Goal: Use online tool/utility: Utilize a website feature to perform a specific function

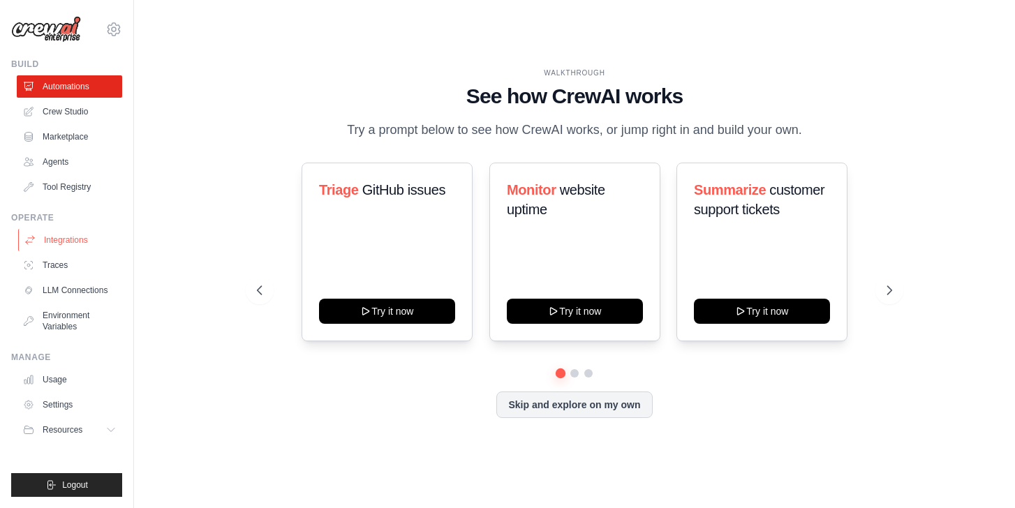
click at [56, 238] on link "Integrations" at bounding box center [70, 240] width 105 height 22
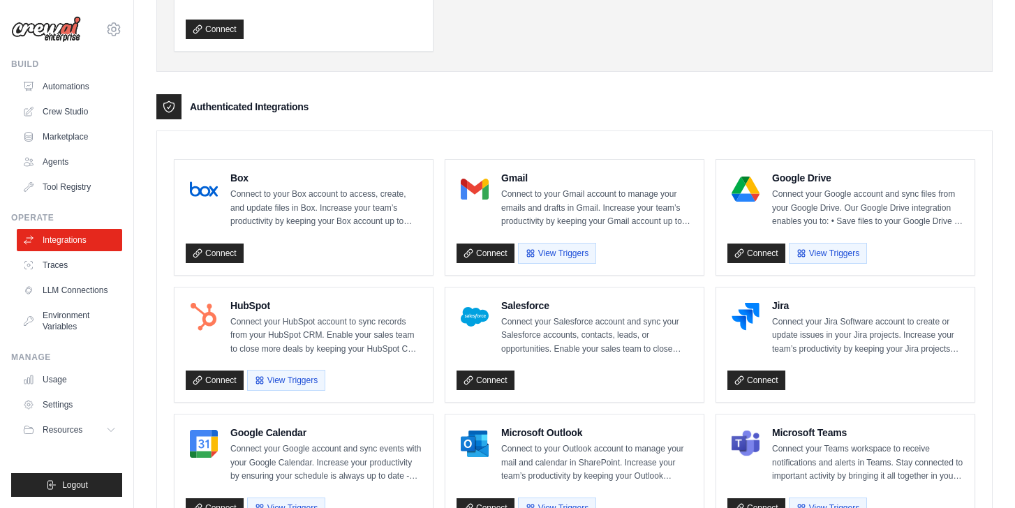
scroll to position [270, 0]
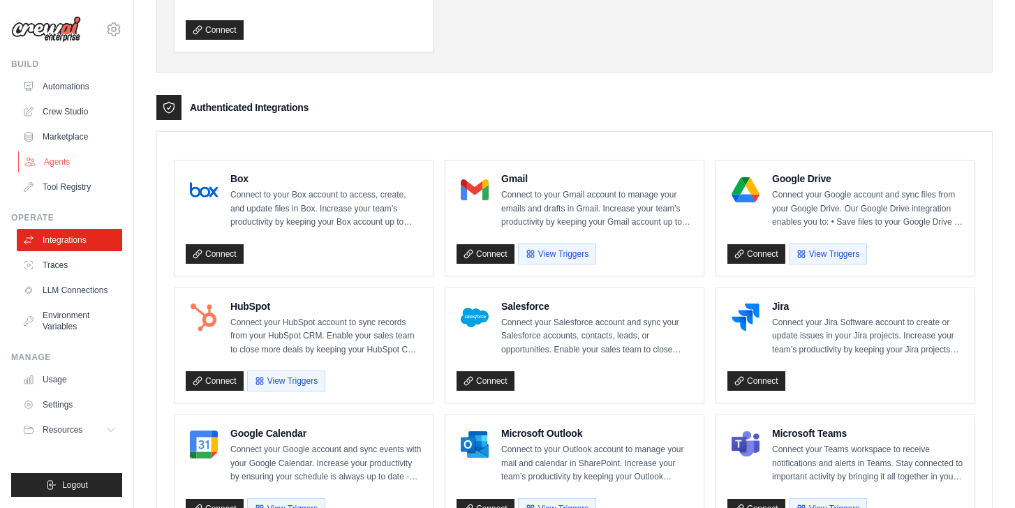
click at [68, 162] on link "Agents" at bounding box center [70, 162] width 105 height 22
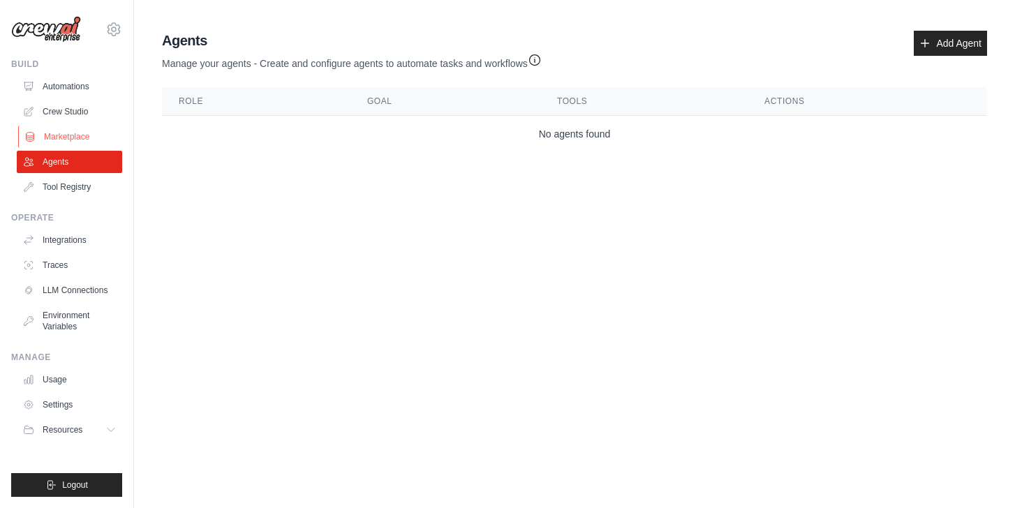
click at [64, 140] on link "Marketplace" at bounding box center [70, 137] width 105 height 22
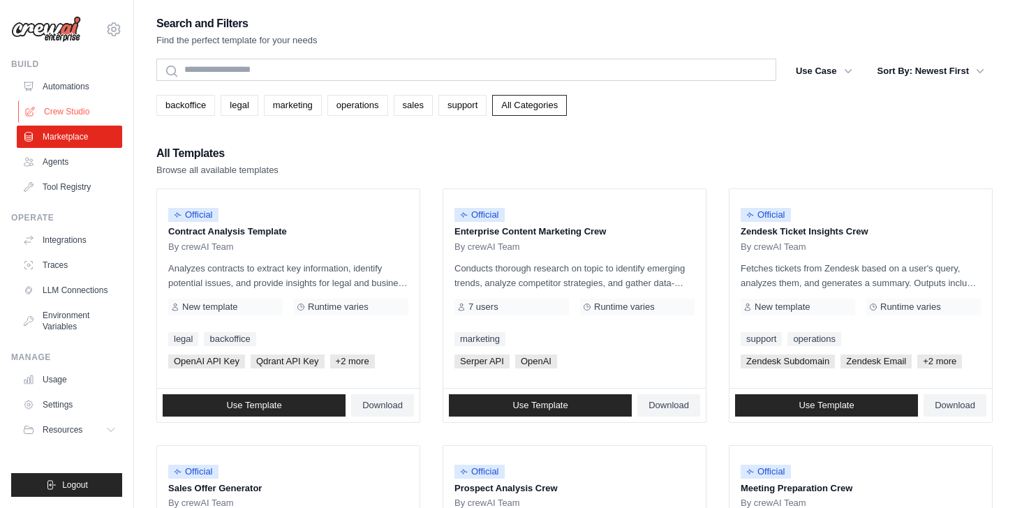
click at [54, 105] on link "Crew Studio" at bounding box center [70, 112] width 105 height 22
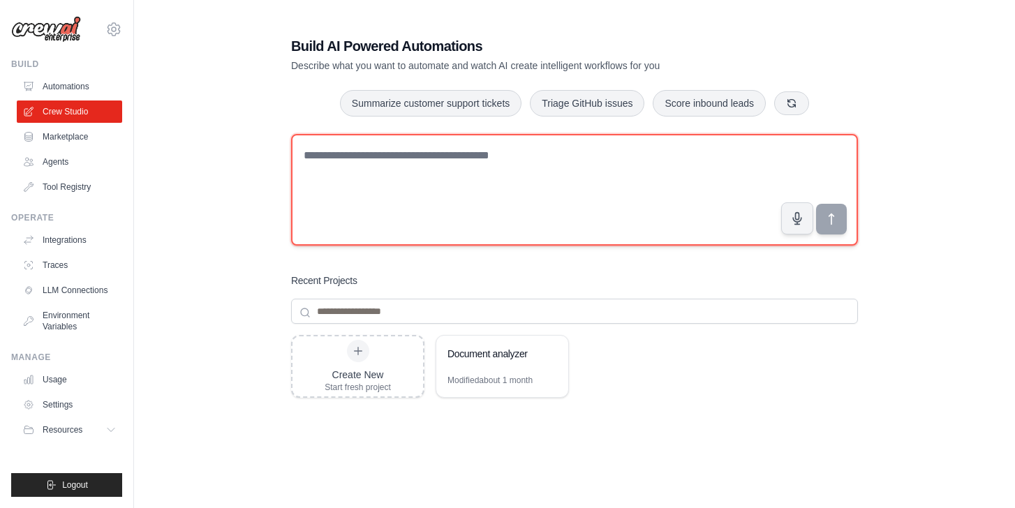
click at [432, 178] on textarea at bounding box center [574, 190] width 567 height 112
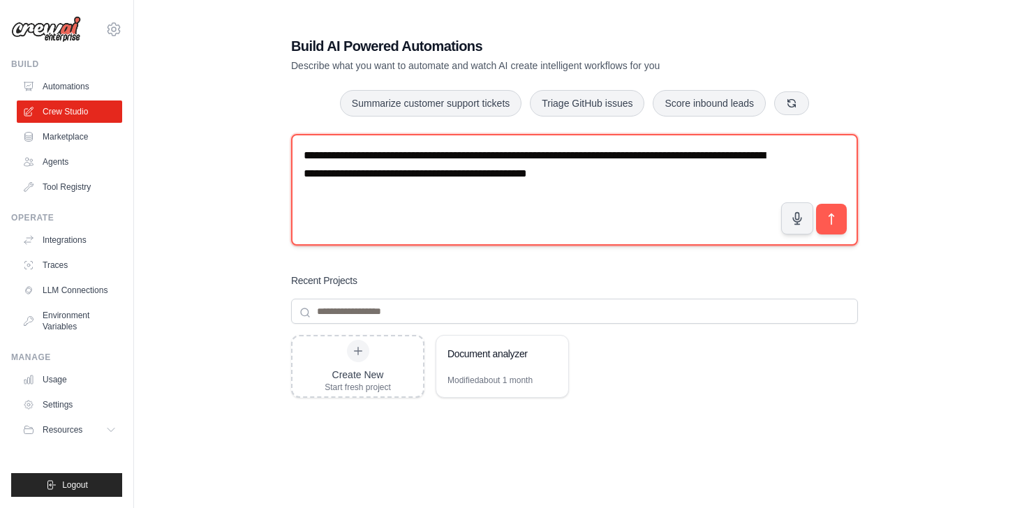
click at [399, 177] on textarea "**********" at bounding box center [574, 190] width 567 height 112
click at [402, 198] on textarea "**********" at bounding box center [574, 190] width 567 height 112
type textarea "**********"
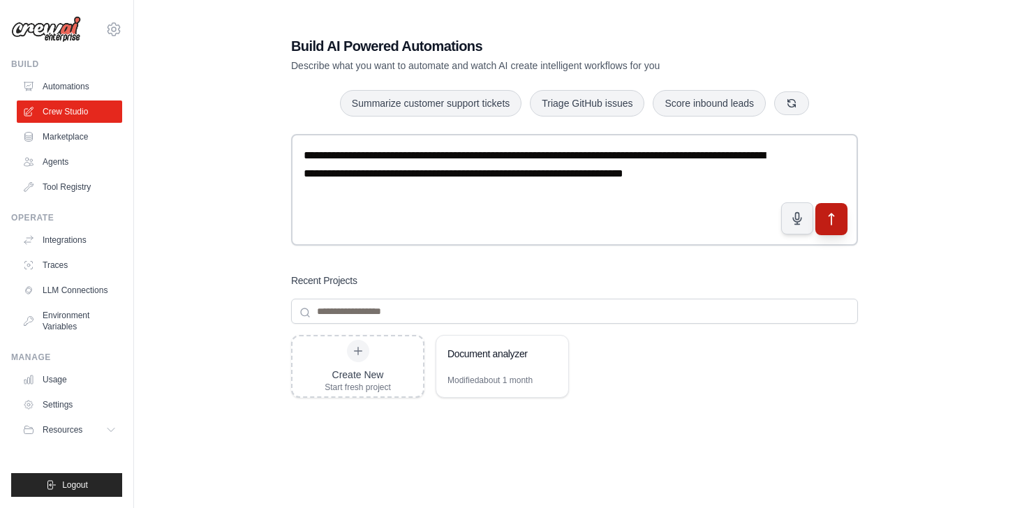
click at [836, 221] on icon "submit" at bounding box center [832, 219] width 15 height 15
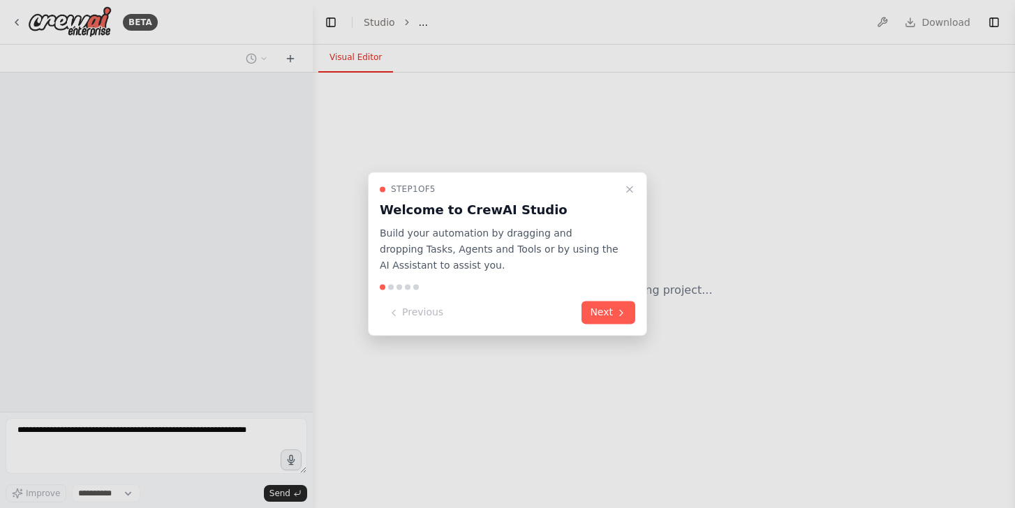
select select "****"
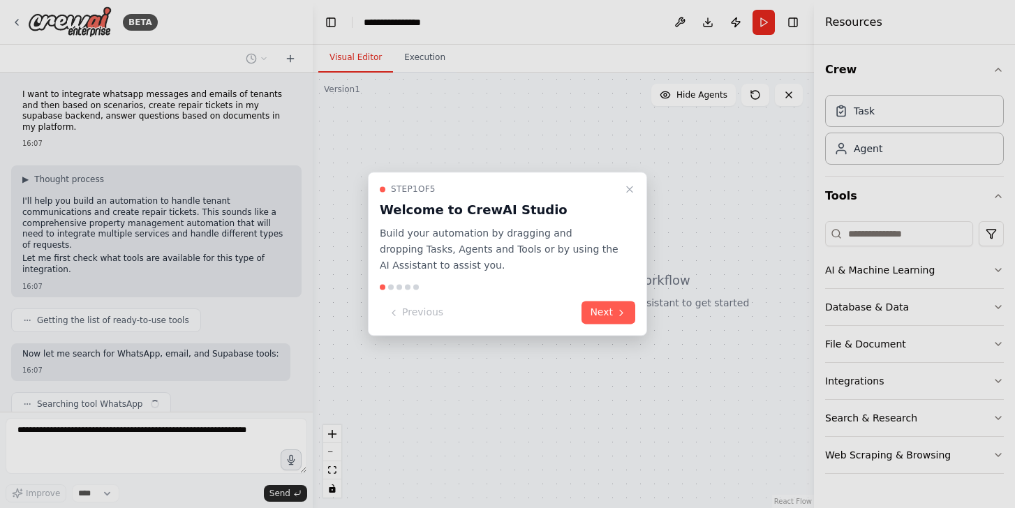
scroll to position [29, 0]
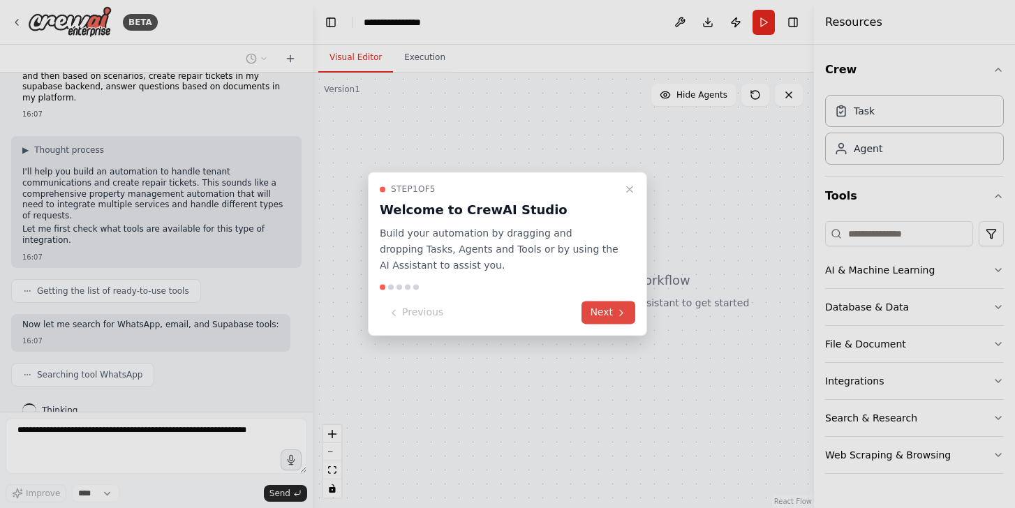
click at [622, 316] on icon at bounding box center [621, 312] width 11 height 11
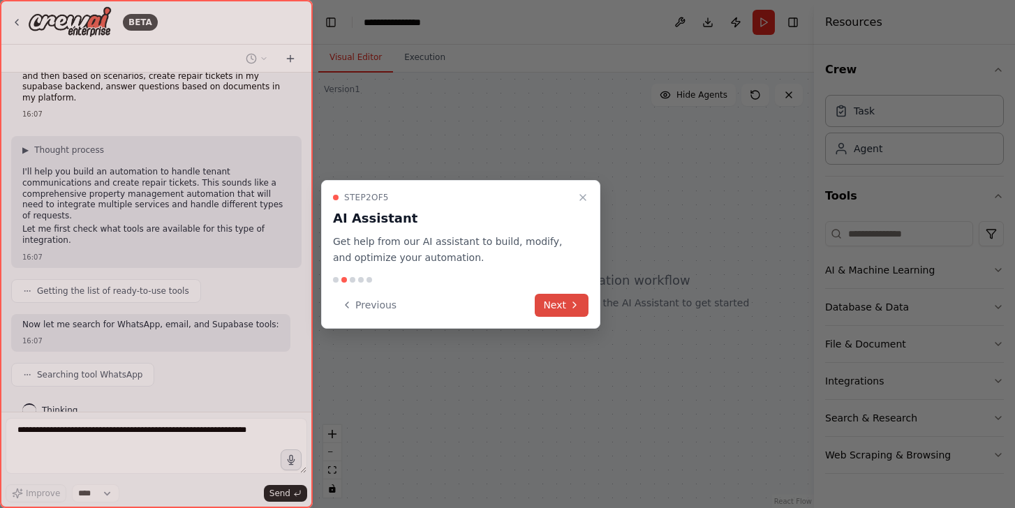
click at [561, 308] on button "Next" at bounding box center [562, 305] width 54 height 23
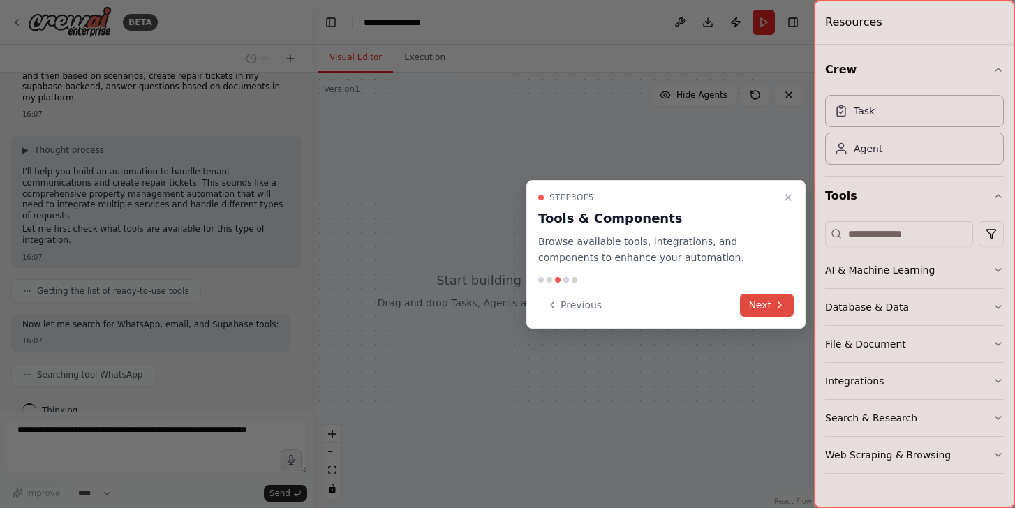
click at [766, 302] on button "Next" at bounding box center [767, 305] width 54 height 23
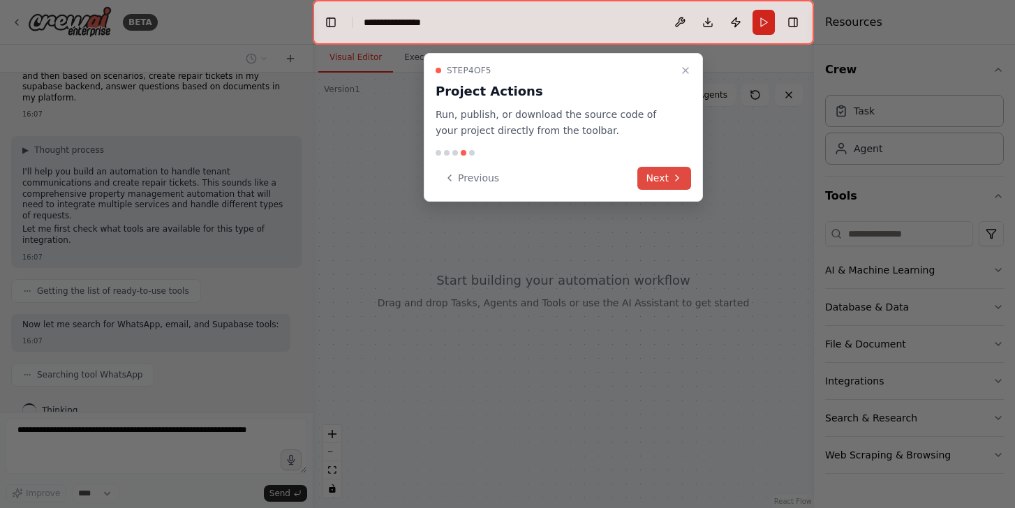
click at [663, 180] on button "Next" at bounding box center [665, 178] width 54 height 23
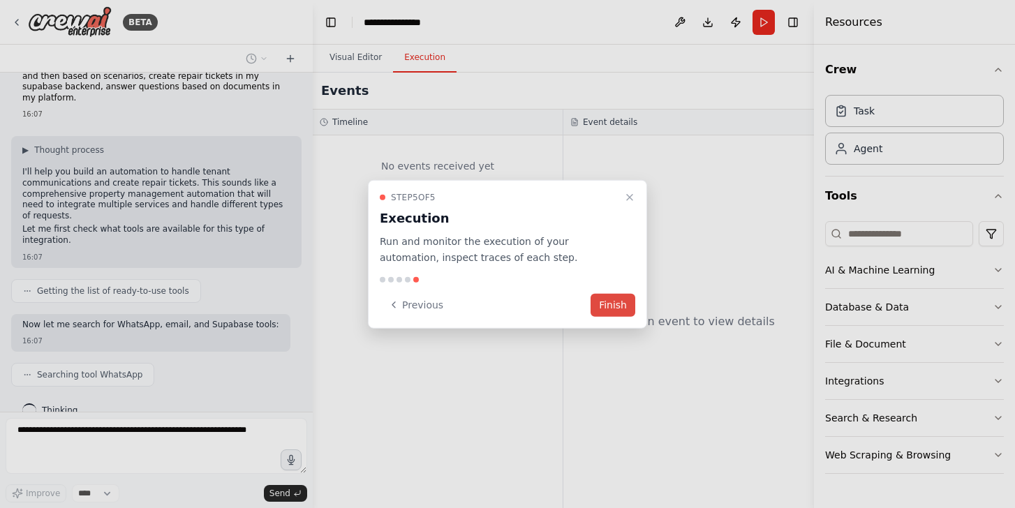
click at [620, 304] on button "Finish" at bounding box center [613, 304] width 45 height 23
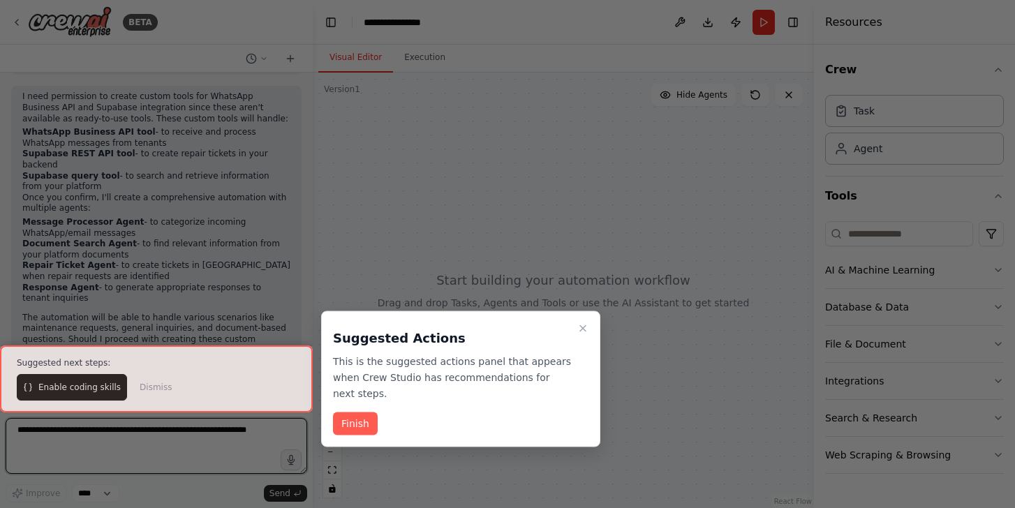
scroll to position [704, 0]
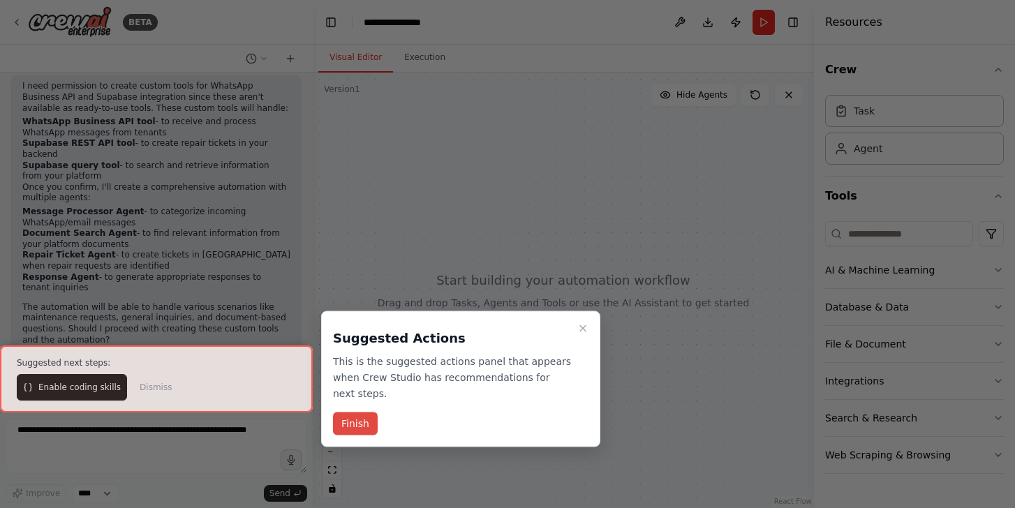
click at [361, 426] on button "Finish" at bounding box center [355, 424] width 45 height 23
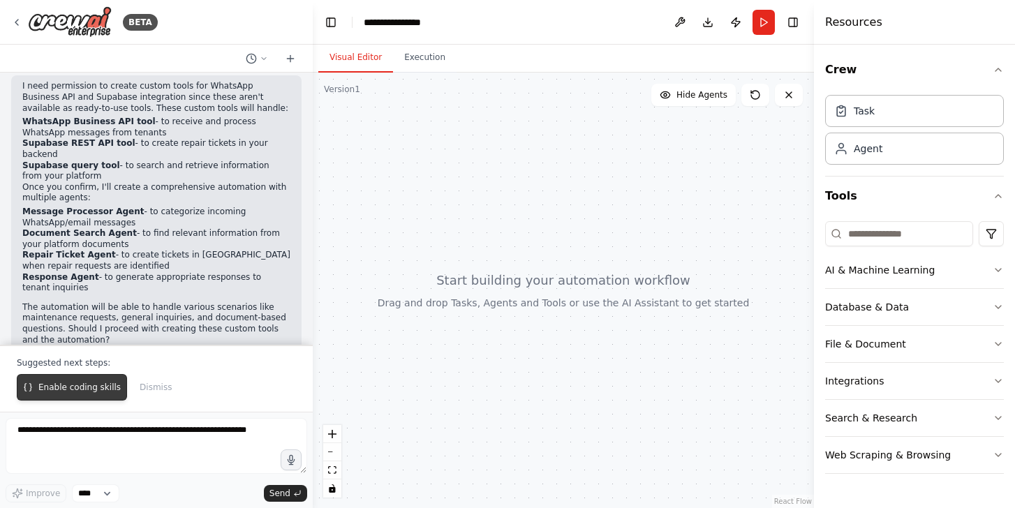
click at [102, 393] on span "Enable coding skills" at bounding box center [79, 387] width 82 height 11
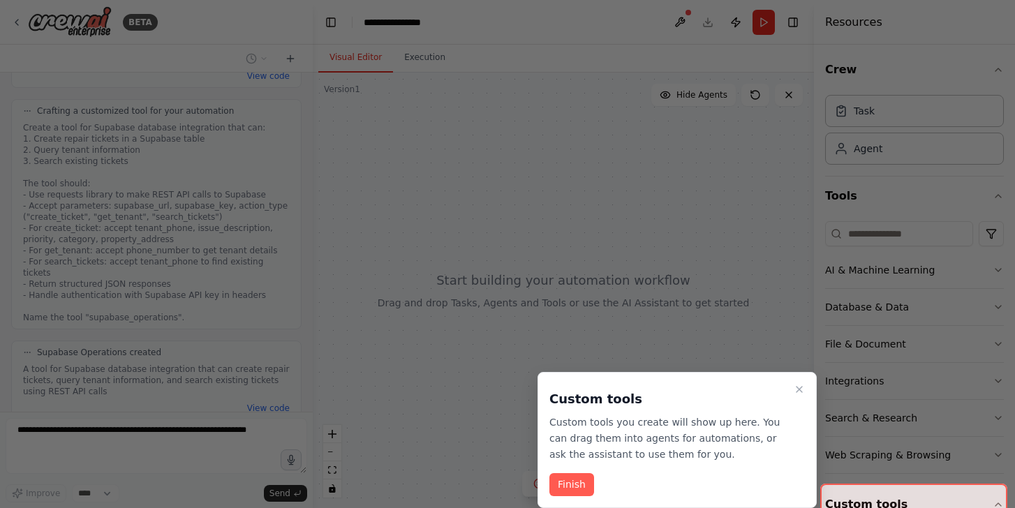
scroll to position [1631, 0]
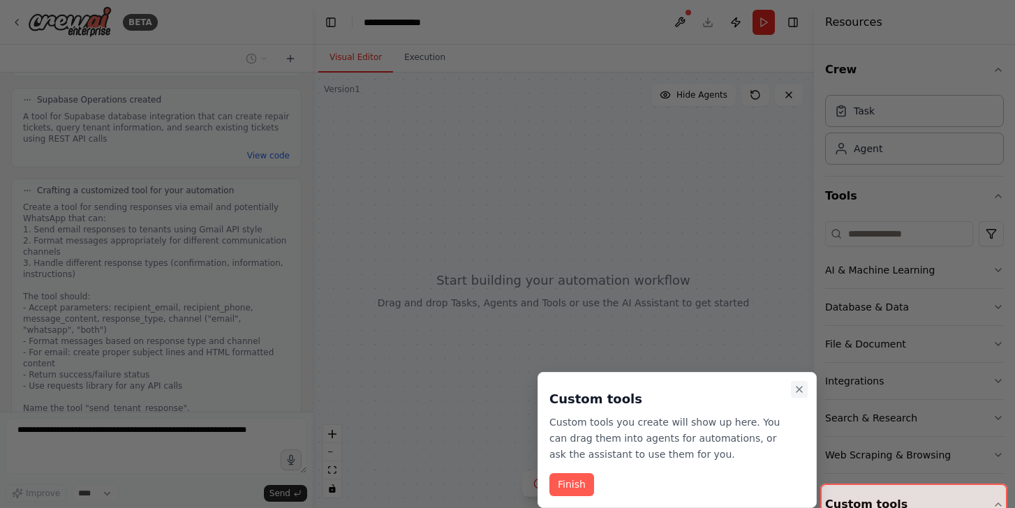
click at [800, 390] on icon "Close walkthrough" at bounding box center [800, 390] width 6 height 6
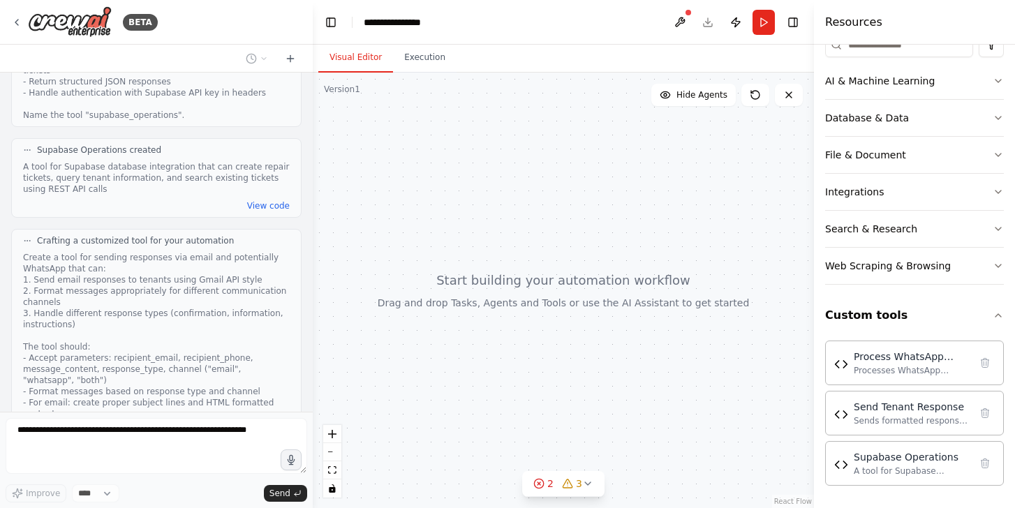
scroll to position [1711, 0]
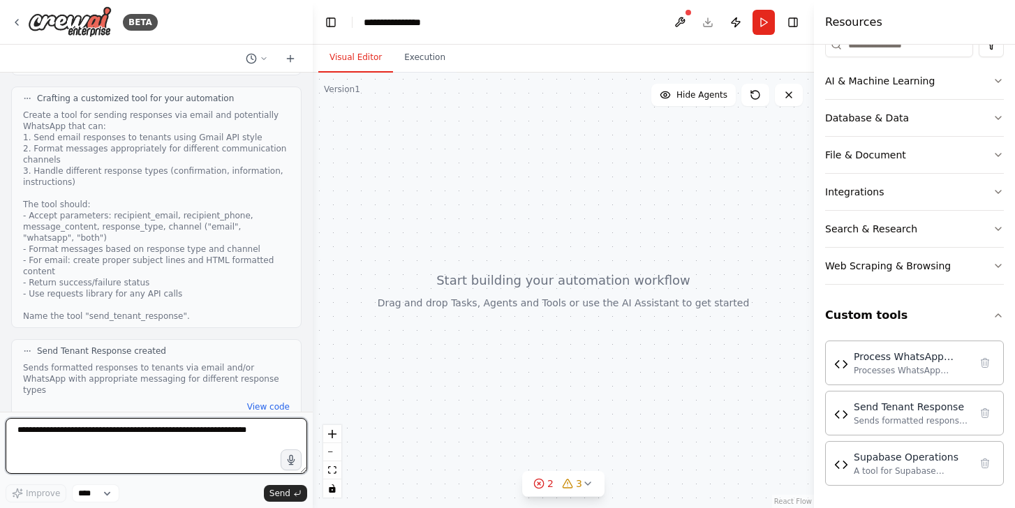
click at [73, 431] on textarea at bounding box center [157, 446] width 302 height 56
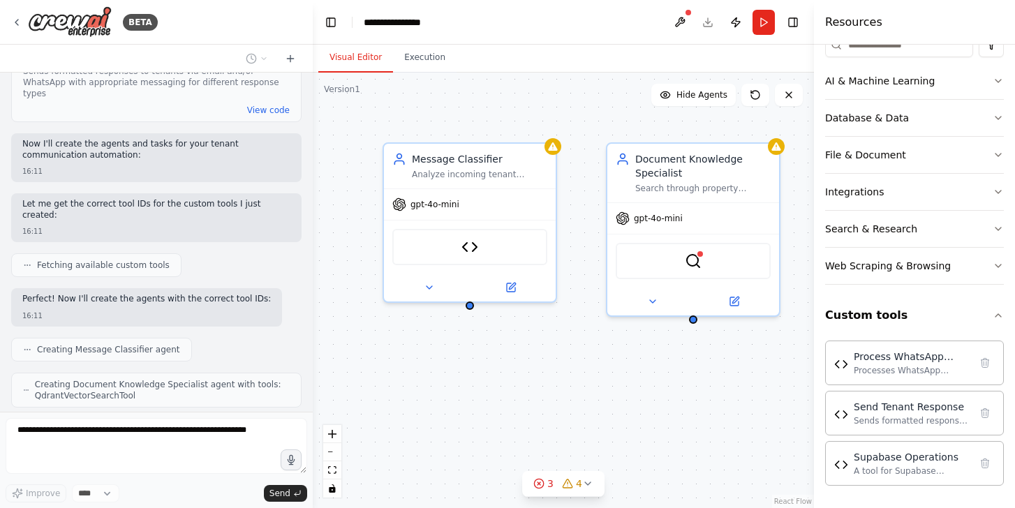
scroll to position [2066, 0]
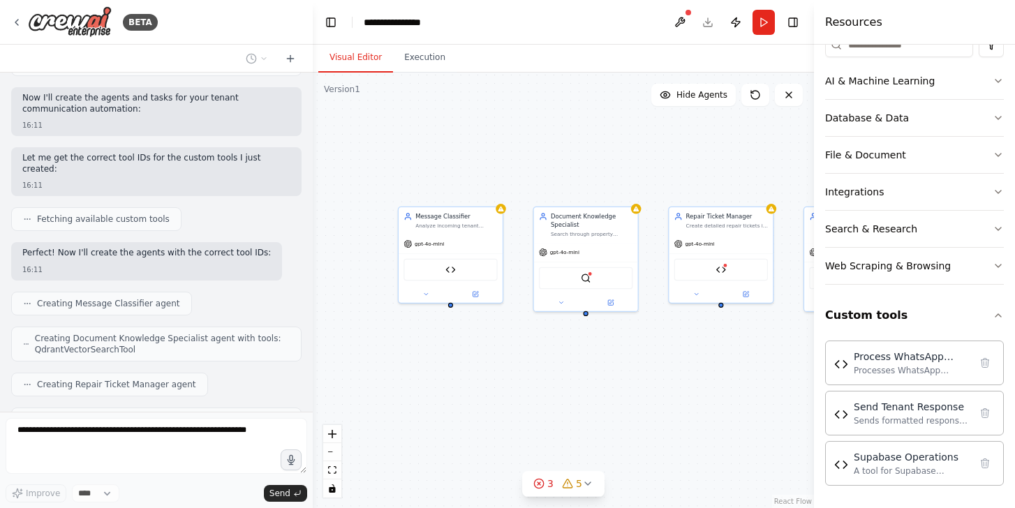
drag, startPoint x: 661, startPoint y: 374, endPoint x: 584, endPoint y: 358, distance: 78.6
click at [584, 358] on div "Message Classifier Analyze incoming tenant messages from WhatsApp and email to …" at bounding box center [563, 291] width 501 height 436
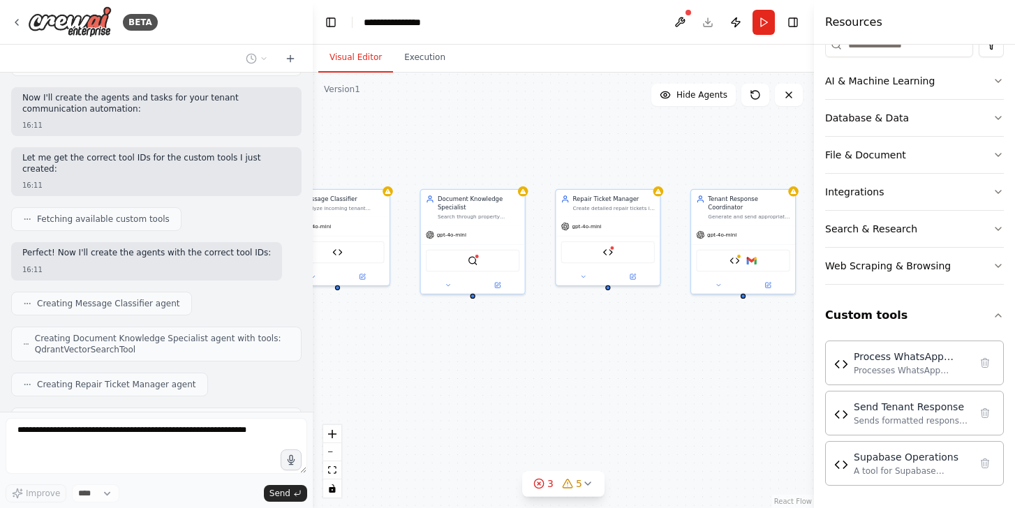
scroll to position [2151, 0]
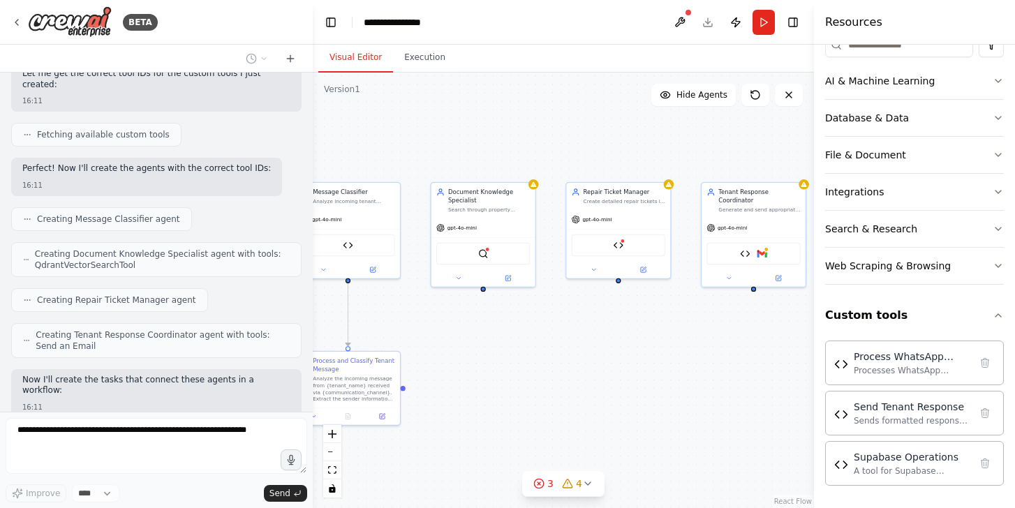
drag, startPoint x: 584, startPoint y: 358, endPoint x: 483, endPoint y: 330, distance: 105.5
click at [483, 330] on div ".deletable-edge-delete-btn { width: 20px; height: 20px; border: 0px solid #ffff…" at bounding box center [563, 291] width 501 height 436
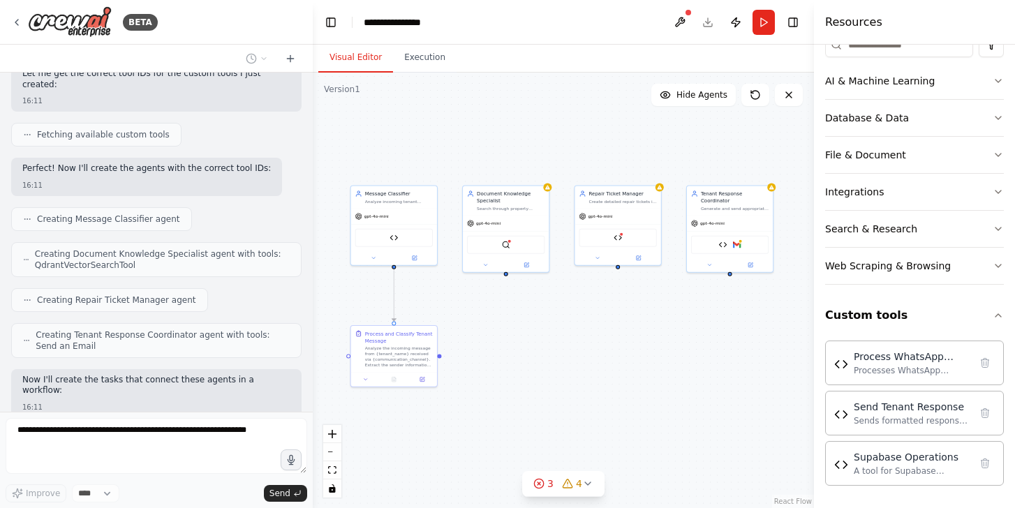
drag, startPoint x: 475, startPoint y: 348, endPoint x: 498, endPoint y: 326, distance: 32.1
click at [498, 326] on div ".deletable-edge-delete-btn { width: 20px; height: 20px; border: 0px solid #ffff…" at bounding box center [563, 291] width 501 height 436
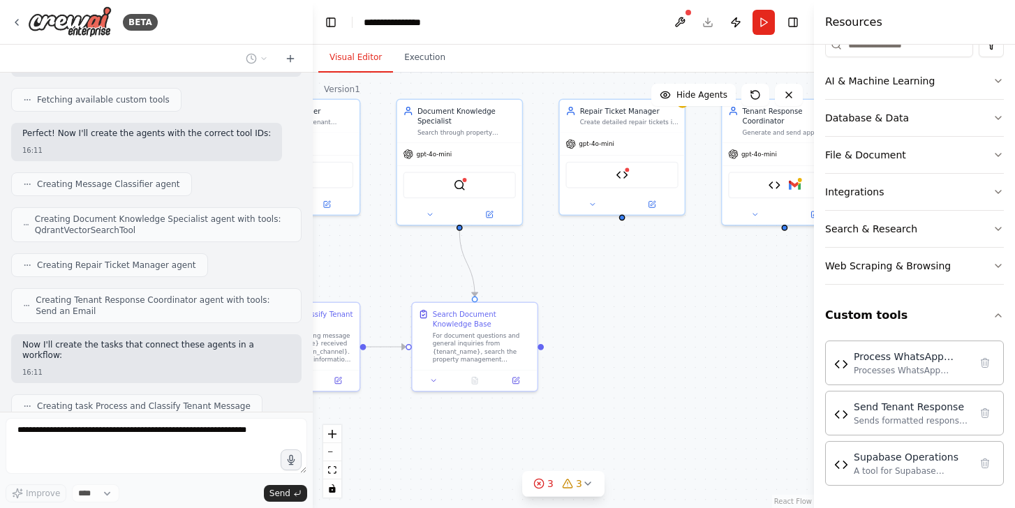
scroll to position [2221, 0]
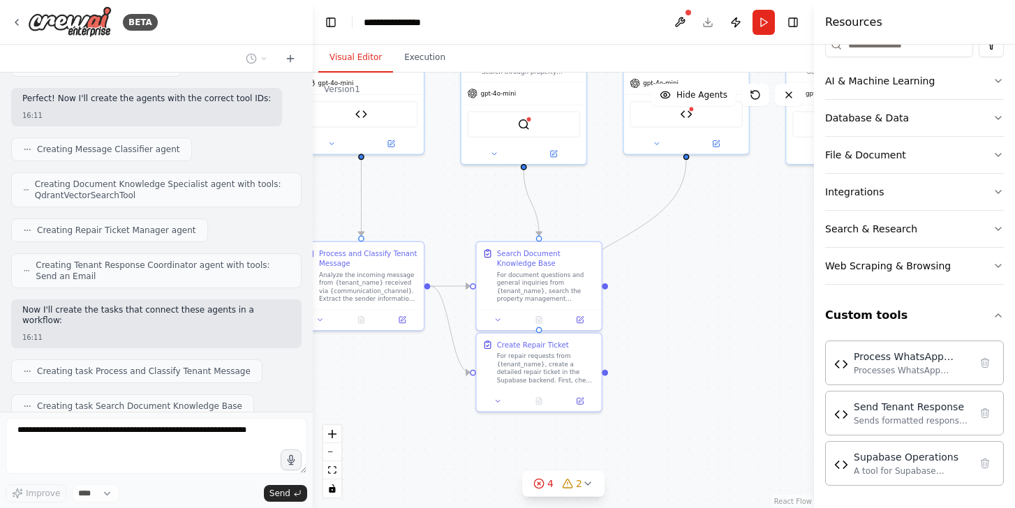
drag, startPoint x: 609, startPoint y: 377, endPoint x: 674, endPoint y: 316, distance: 89.4
click at [674, 316] on div ".deletable-edge-delete-btn { width: 20px; height: 20px; border: 0px solid #ffff…" at bounding box center [563, 291] width 501 height 436
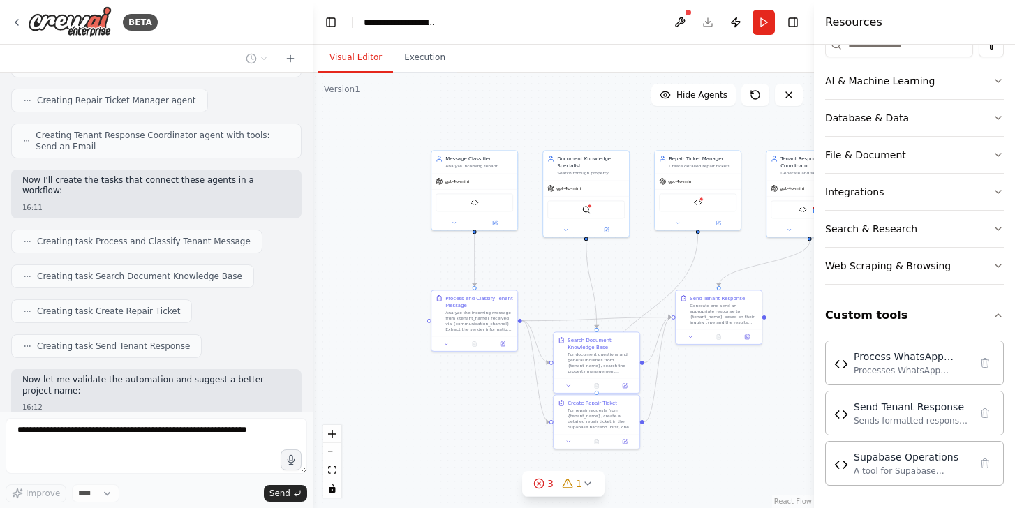
scroll to position [2397, 0]
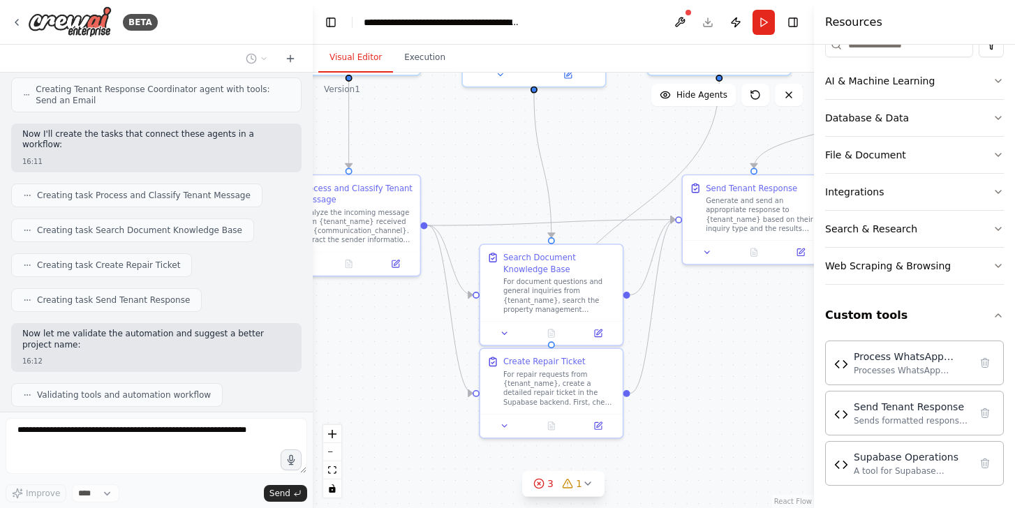
drag, startPoint x: 706, startPoint y: 398, endPoint x: 733, endPoint y: 353, distance: 52.0
click at [733, 353] on div ".deletable-edge-delete-btn { width: 20px; height: 20px; border: 0px solid #ffff…" at bounding box center [563, 291] width 501 height 436
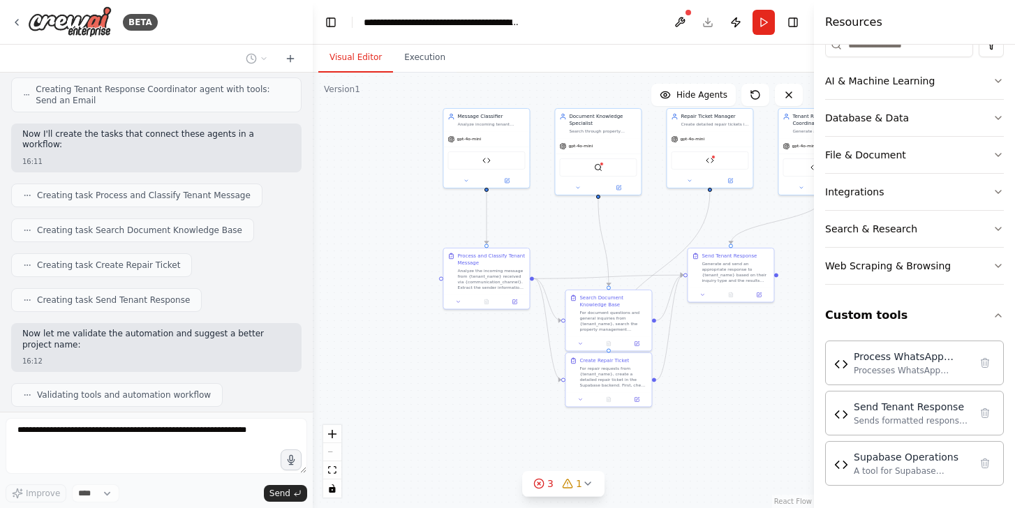
drag, startPoint x: 728, startPoint y: 362, endPoint x: 684, endPoint y: 364, distance: 44.0
click at [684, 364] on div ".deletable-edge-delete-btn { width: 20px; height: 20px; border: 0px solid #ffff…" at bounding box center [563, 291] width 501 height 436
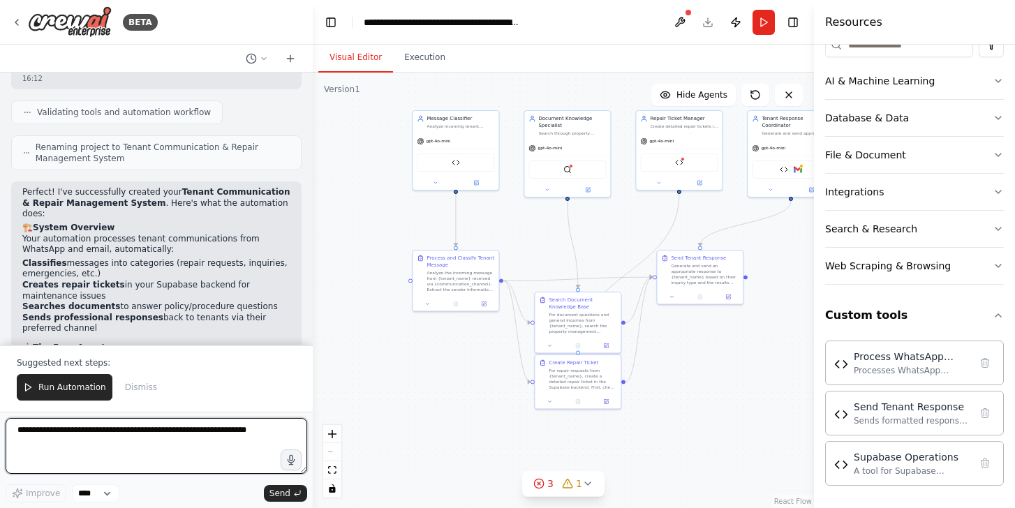
scroll to position [2672, 0]
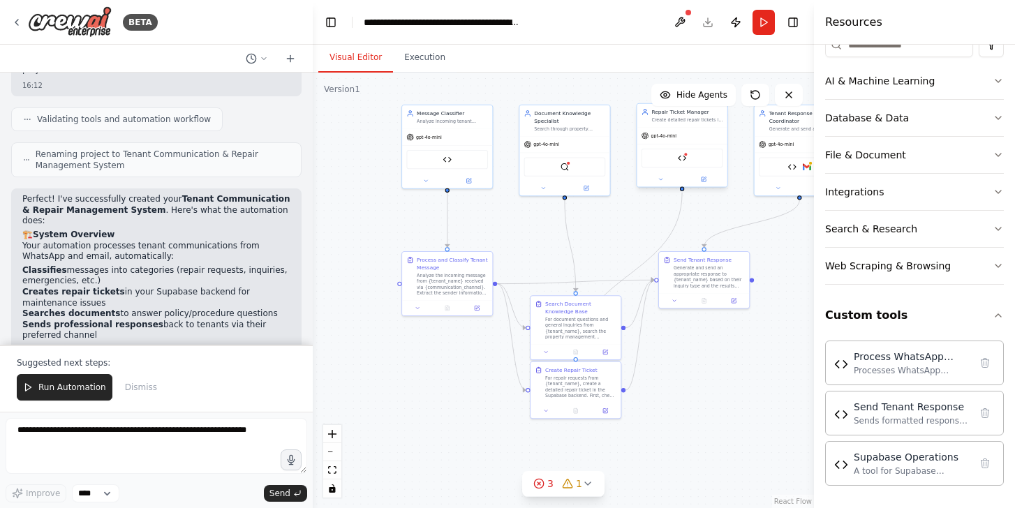
click at [696, 145] on div "Supabase Operations" at bounding box center [682, 158] width 90 height 28
click at [689, 164] on div "Supabase Operations" at bounding box center [683, 158] width 82 height 19
click at [684, 163] on div "Supabase Operations" at bounding box center [683, 158] width 82 height 19
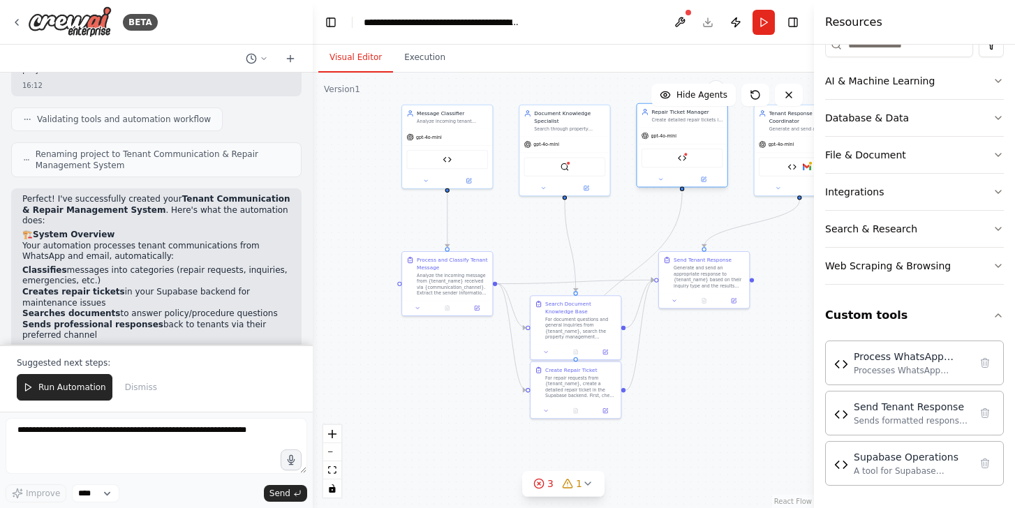
click at [684, 163] on div "Supabase Operations" at bounding box center [683, 158] width 82 height 19
click at [634, 221] on div ".deletable-edge-delete-btn { width: 20px; height: 20px; border: 0px solid #ffff…" at bounding box center [563, 291] width 501 height 436
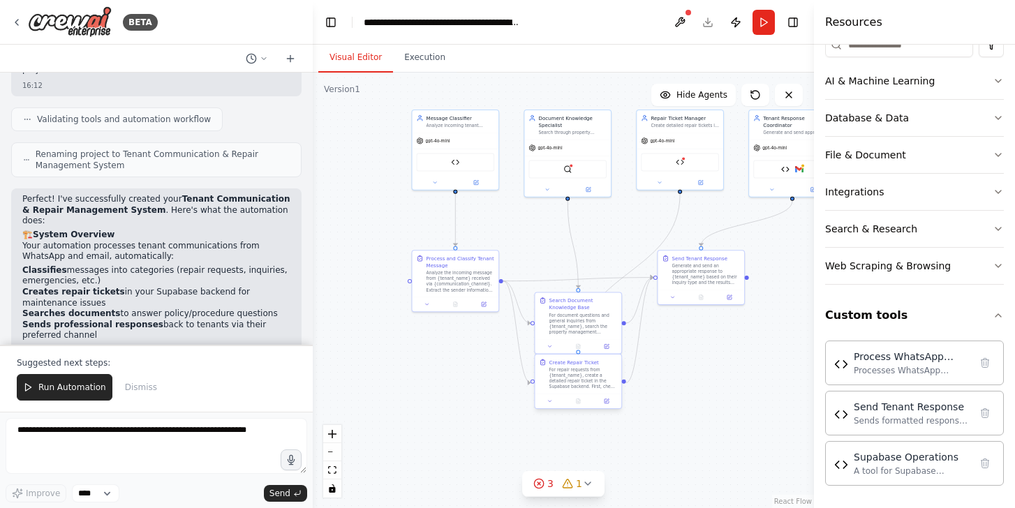
click at [566, 386] on div "For repair requests from {tenant_name}, create a detailed repair ticket in the …" at bounding box center [584, 378] width 68 height 22
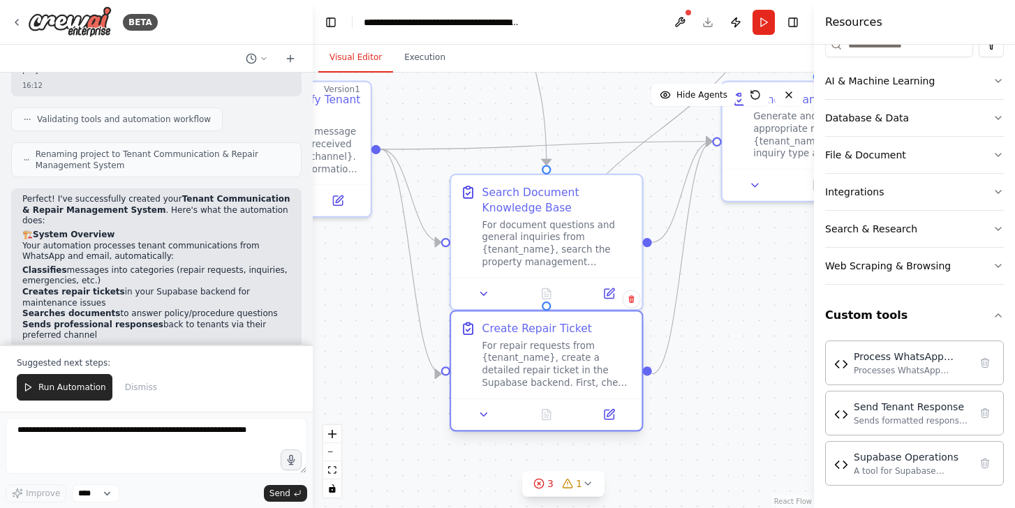
click at [575, 373] on div "For repair requests from {tenant_name}, create a detailed repair ticket in the …" at bounding box center [558, 364] width 150 height 50
click at [746, 348] on div ".deletable-edge-delete-btn { width: 20px; height: 20px; border: 0px solid #ffff…" at bounding box center [563, 291] width 501 height 436
